Goal: Information Seeking & Learning: Understand process/instructions

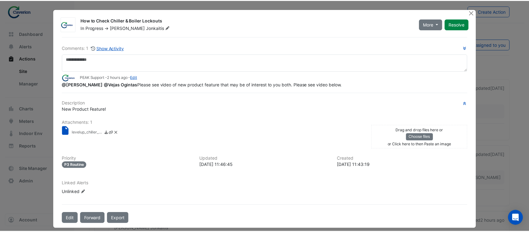
scroll to position [6, 0]
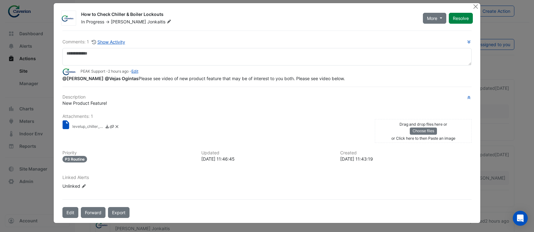
click at [78, 126] on small "levelup_chiller_lockouts_1080p.mp4" at bounding box center [87, 127] width 31 height 7
click at [475, 6] on button "Close" at bounding box center [476, 6] width 7 height 7
